Goal: Information Seeking & Learning: Check status

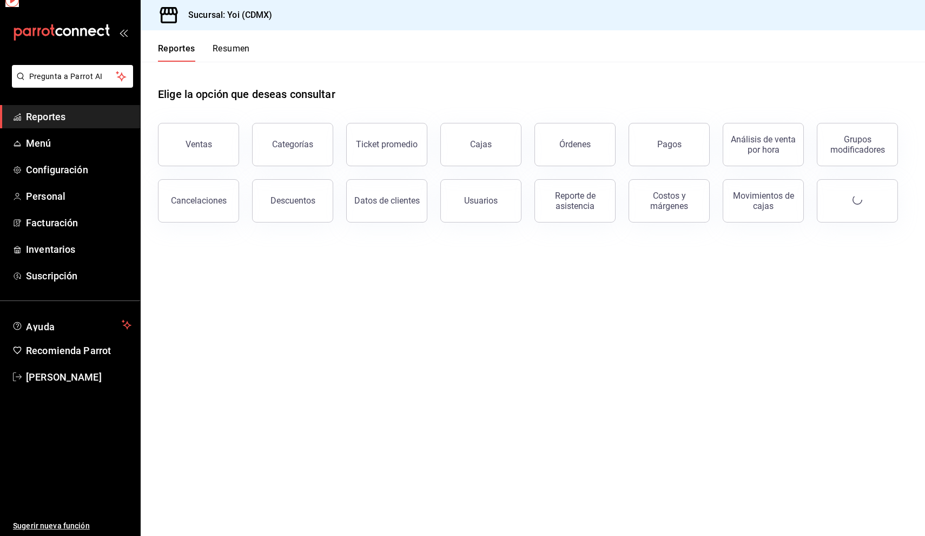
drag, startPoint x: 0, startPoint y: 0, endPoint x: 74, endPoint y: 124, distance: 144.4
click at [74, 124] on link "Reportes" at bounding box center [70, 116] width 140 height 23
click at [233, 47] on button "Resumen" at bounding box center [231, 52] width 37 height 18
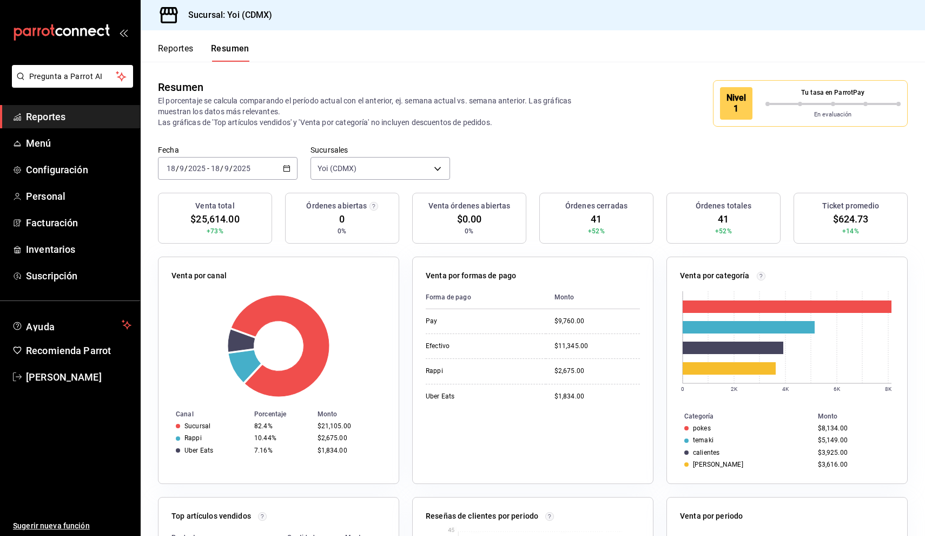
click at [806, 97] on p "Tu tasa en ParrotPay" at bounding box center [834, 93] width 136 height 10
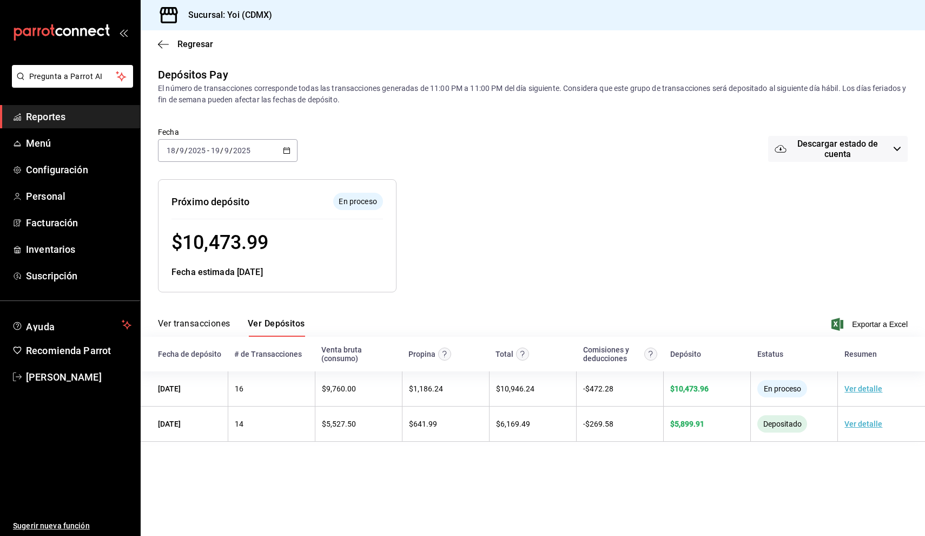
click at [229, 322] on button "Ver transacciones" at bounding box center [194, 327] width 72 height 18
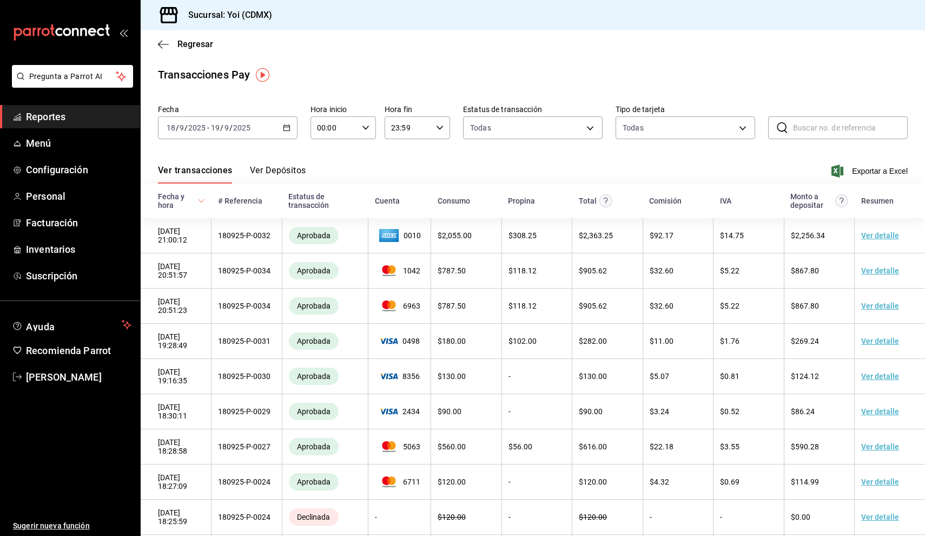
click at [288, 166] on button "Ver Depósitos" at bounding box center [278, 174] width 56 height 18
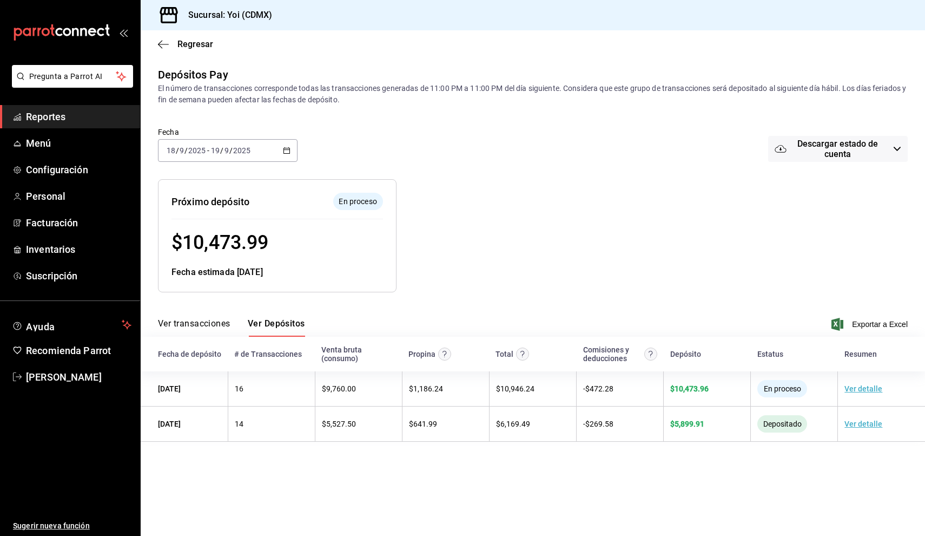
click at [278, 147] on div "[DATE] [DATE] - [DATE] [DATE]" at bounding box center [228, 150] width 140 height 23
click at [220, 238] on li "Semana actual" at bounding box center [209, 232] width 101 height 24
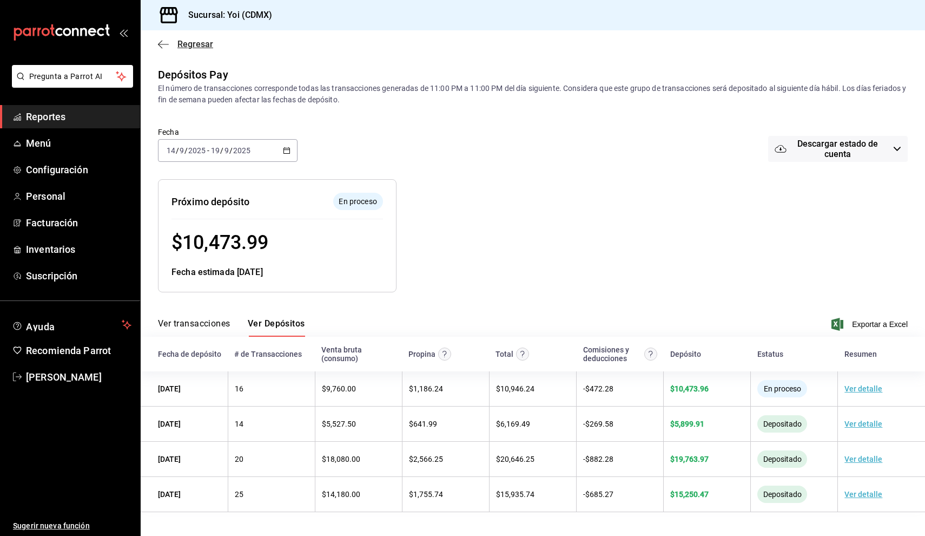
click at [190, 42] on span "Regresar" at bounding box center [195, 44] width 36 height 10
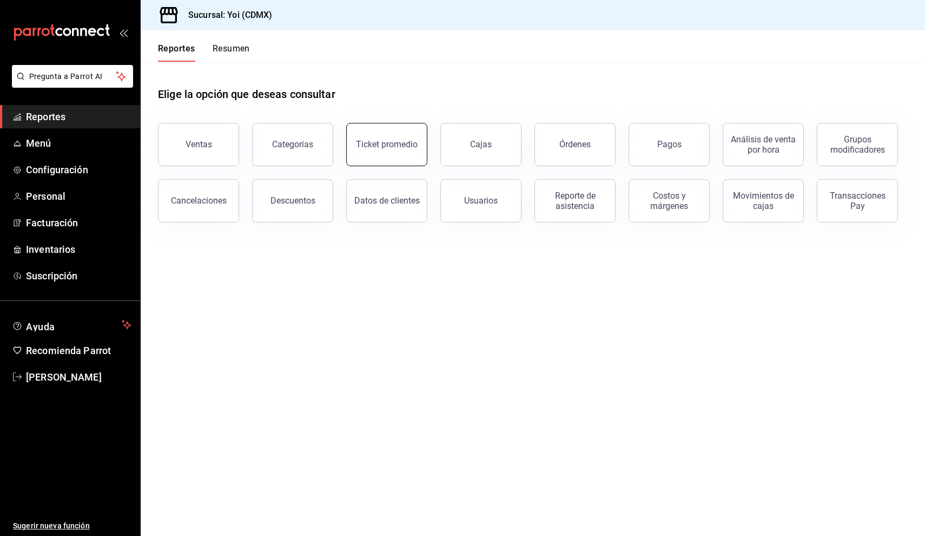
click at [371, 146] on div "Ticket promedio" at bounding box center [387, 144] width 62 height 10
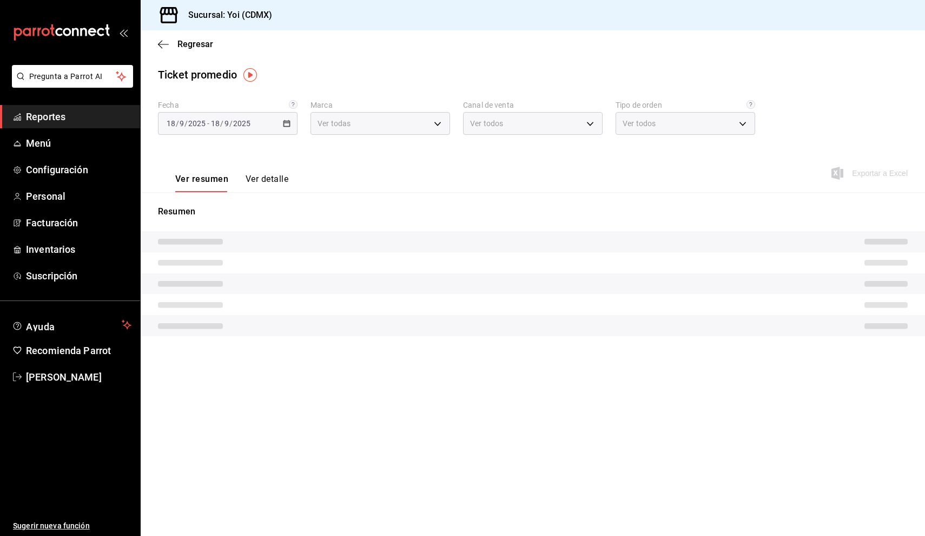
type input "b290689e-8c77-4838-9658-cc9fa7d8958a"
type input "PARROT,UBER_EATS,RAPPI,DIDI_FOOD,ONLINE"
type input "fa1153c7-0691-4211-9237-82abfa654aa6,666f1dce-d52e-45ef-8983-a9b8333336a0,EXTER…"
click at [282, 128] on div "[DATE] [DATE] - [DATE] [DATE]" at bounding box center [228, 123] width 140 height 23
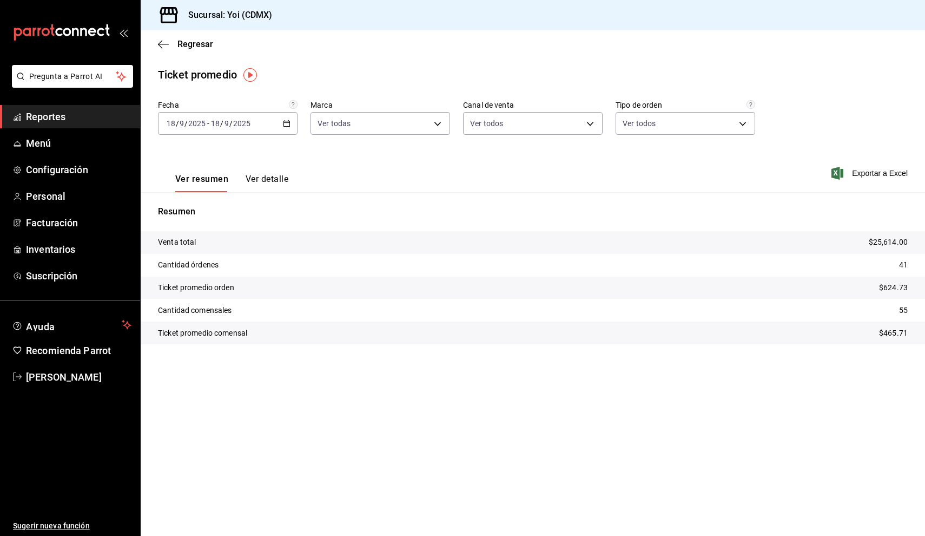
click at [287, 128] on div "[DATE] [DATE] - [DATE] [DATE]" at bounding box center [228, 123] width 140 height 23
click at [215, 226] on span "Mes actual" at bounding box center [209, 228] width 84 height 11
click at [101, 147] on span "Menú" at bounding box center [78, 143] width 105 height 15
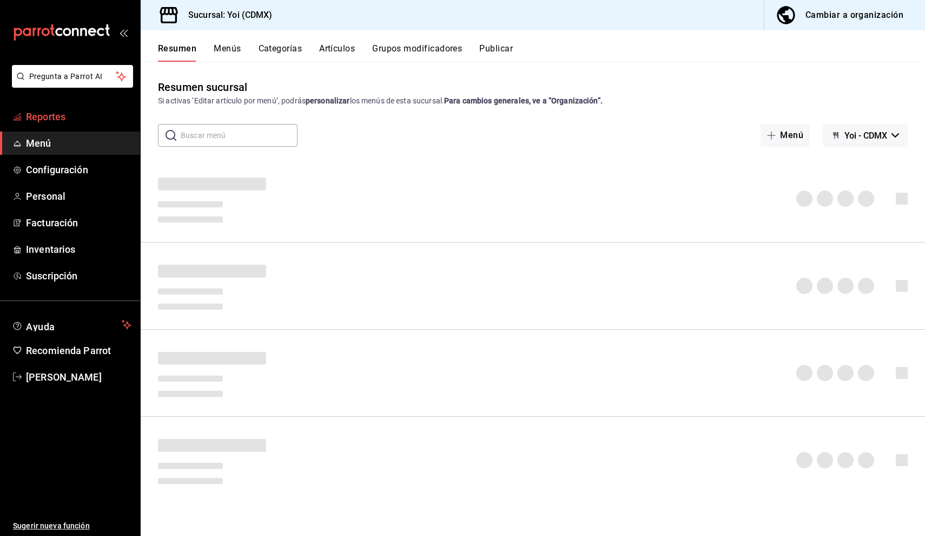
click at [100, 123] on span "Reportes" at bounding box center [78, 116] width 105 height 15
